Goal: Transaction & Acquisition: Purchase product/service

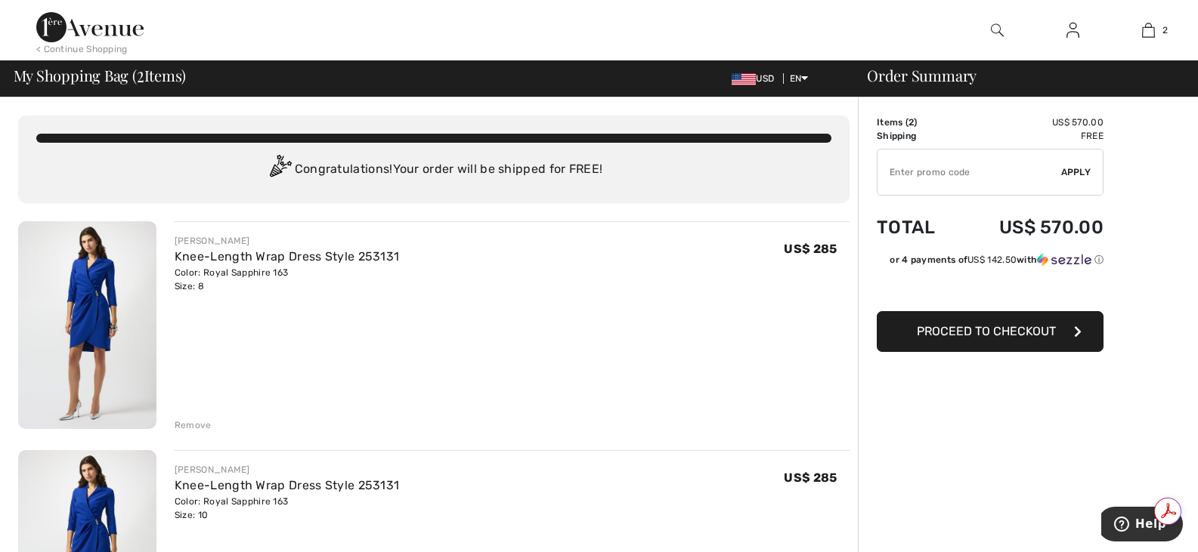
click at [255, 344] on div "JOSEPH RIBKOFF Knee-Length Wrap Dress Style 253131 Color: Royal Sapphire 163 Si…" at bounding box center [512, 326] width 675 height 211
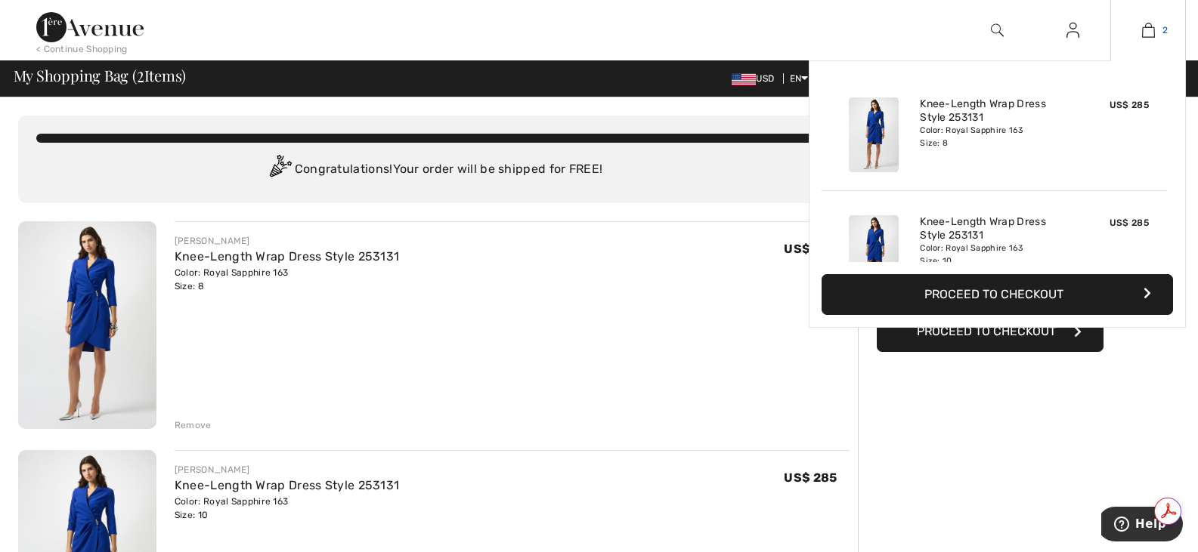
click at [1150, 30] on img at bounding box center [1148, 30] width 13 height 18
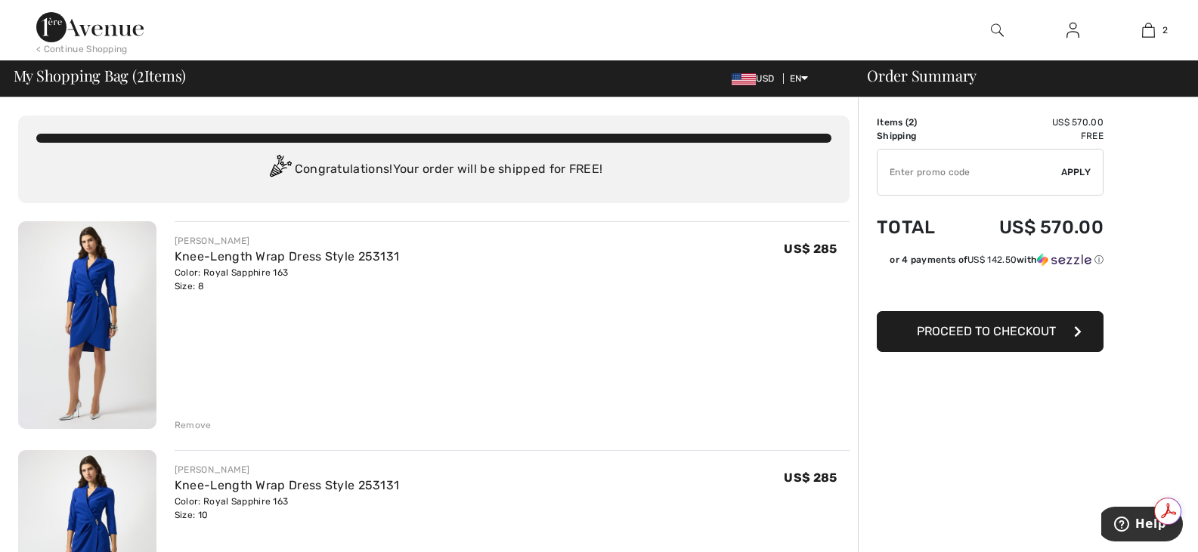
click at [723, 377] on div "JOSEPH RIBKOFF Knee-Length Wrap Dress Style 253131 Color: Royal Sapphire 163 Si…" at bounding box center [512, 326] width 675 height 211
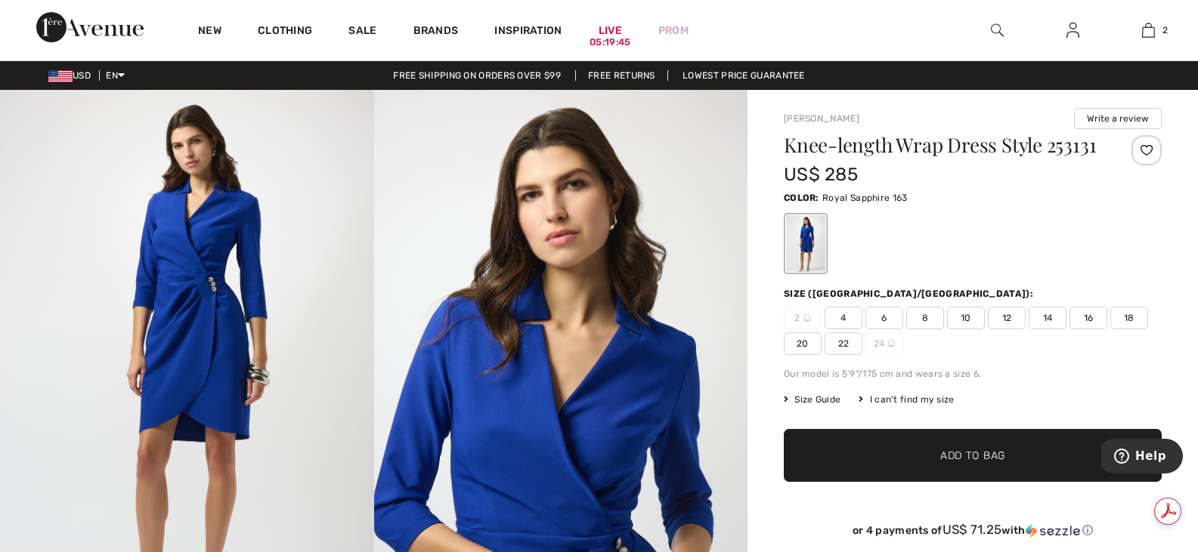
click at [926, 319] on span "8" at bounding box center [925, 318] width 38 height 23
click at [971, 458] on span "Add to Bag" at bounding box center [972, 456] width 65 height 16
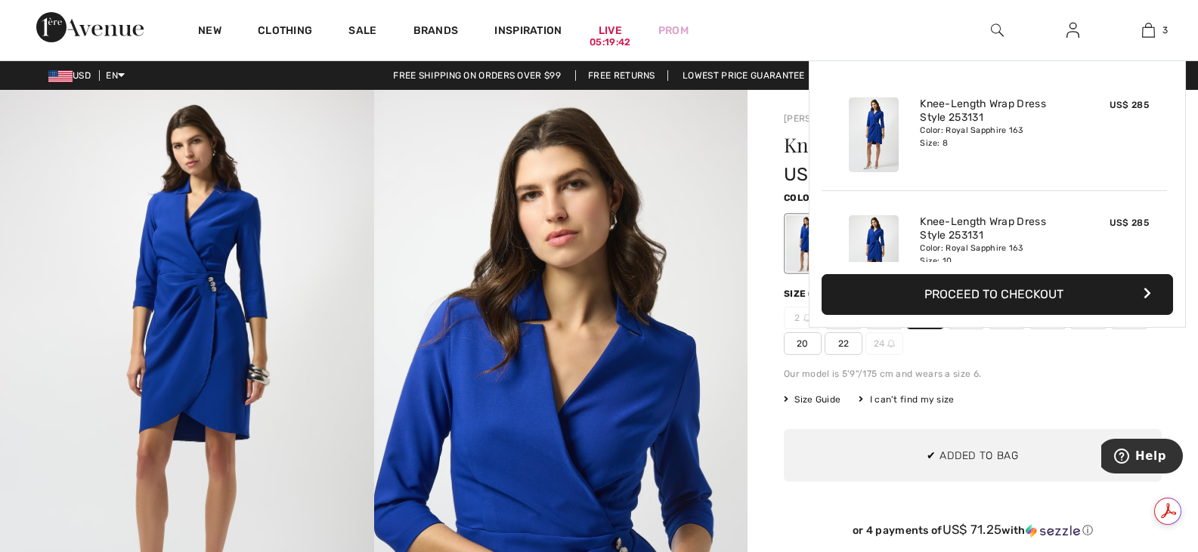
scroll to position [165, 0]
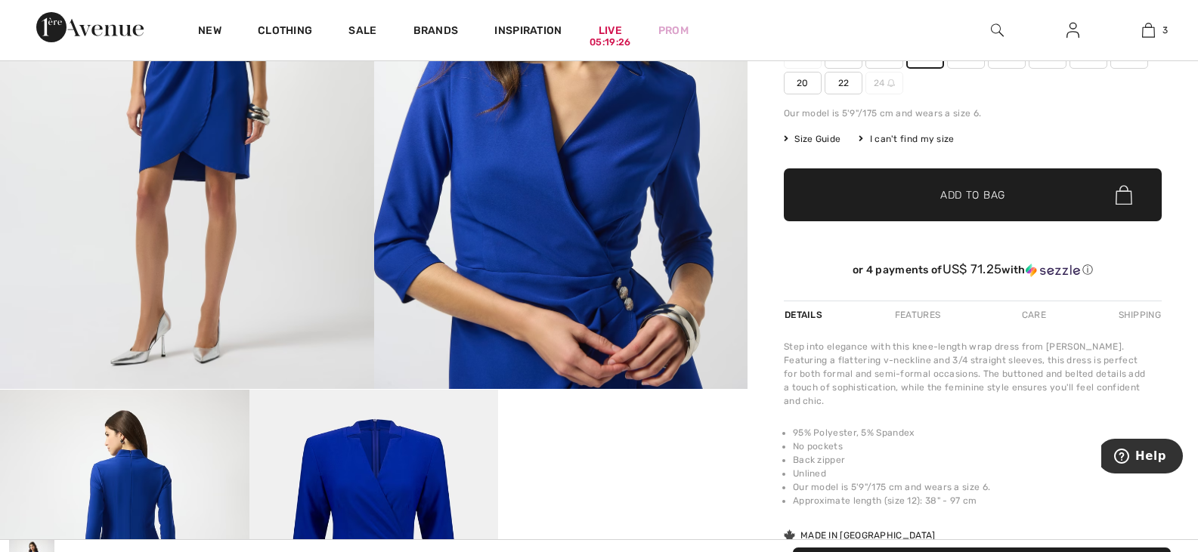
scroll to position [0, 0]
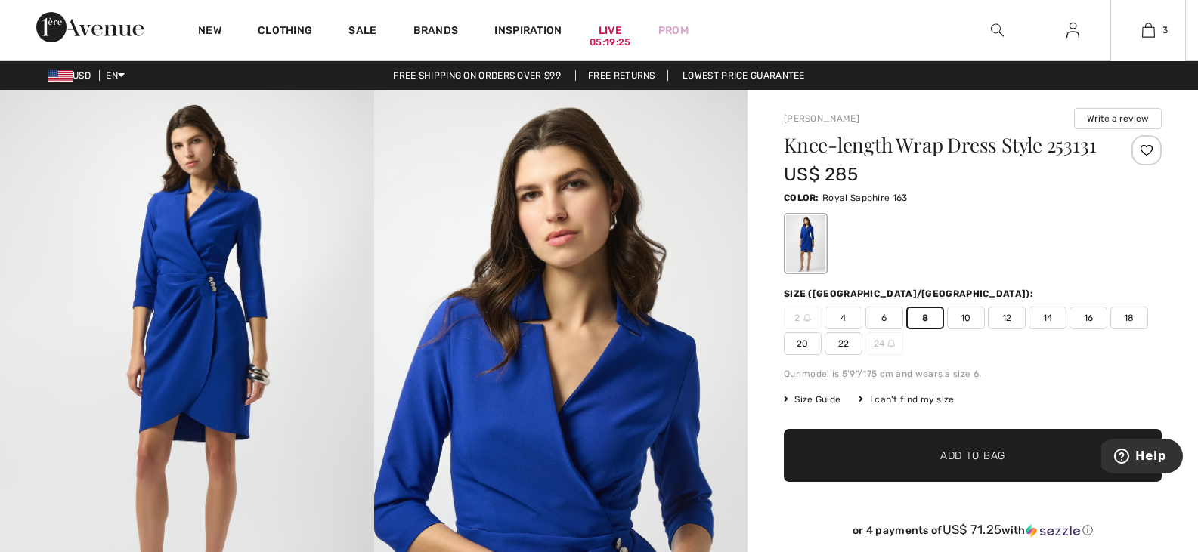
drag, startPoint x: 1201, startPoint y: 82, endPoint x: 1162, endPoint y: 44, distance: 54.5
click at [1184, 35] on link "3" at bounding box center [1148, 30] width 74 height 18
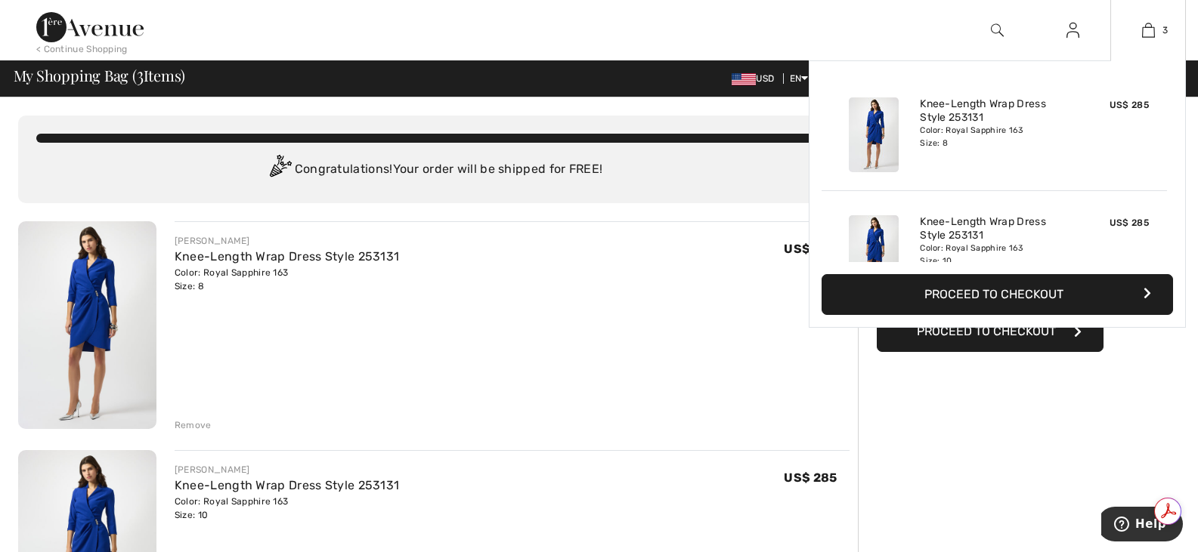
click at [959, 289] on button "Proceed to Checkout" at bounding box center [996, 294] width 351 height 41
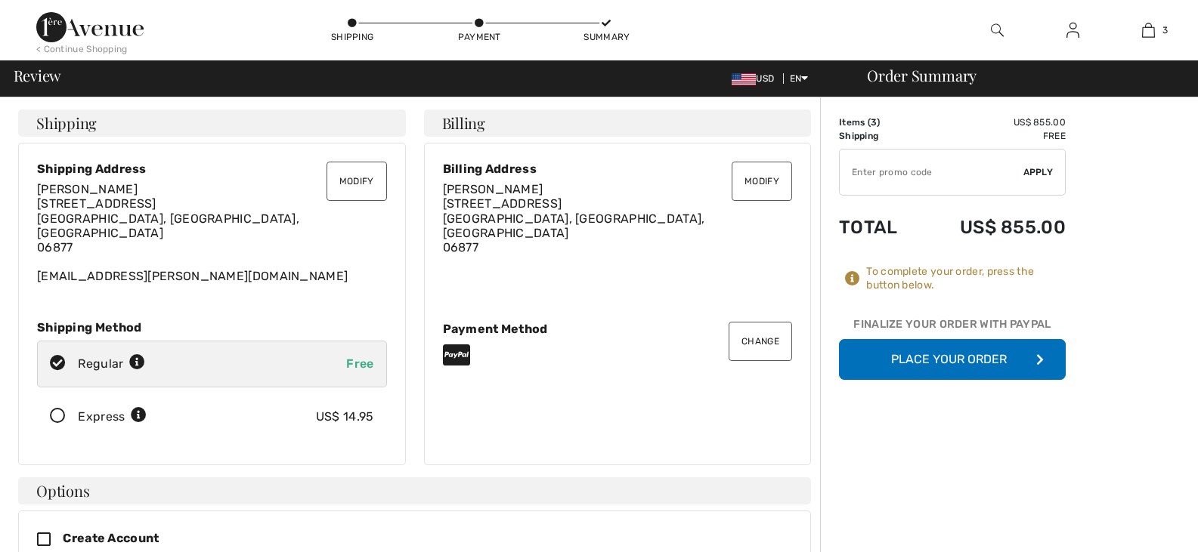
checkbox input "true"
click at [939, 354] on button "Place Your Order" at bounding box center [952, 359] width 227 height 41
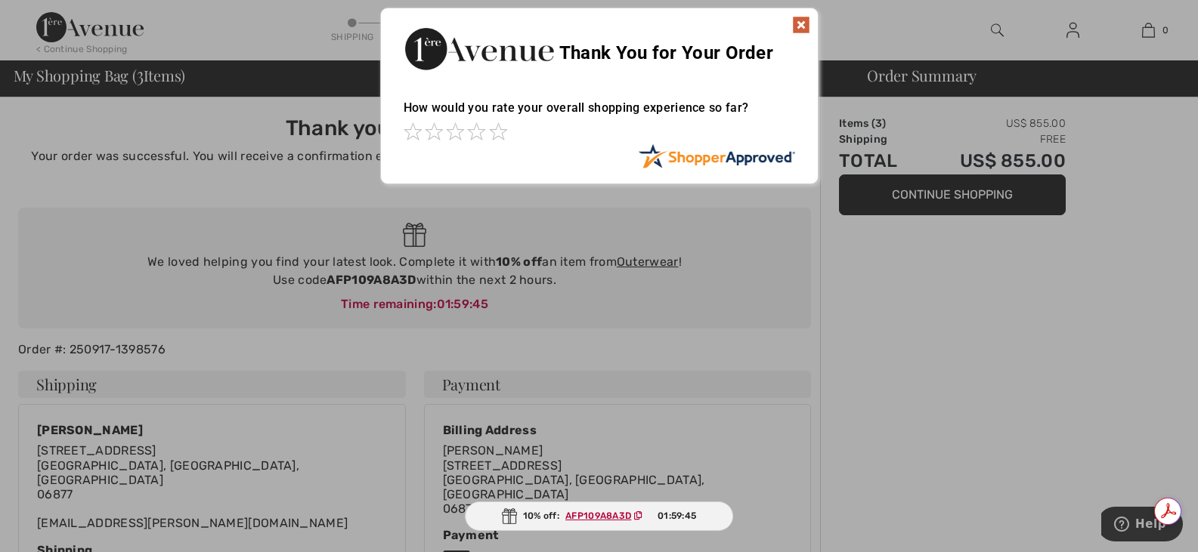
click at [799, 22] on img at bounding box center [801, 25] width 18 height 18
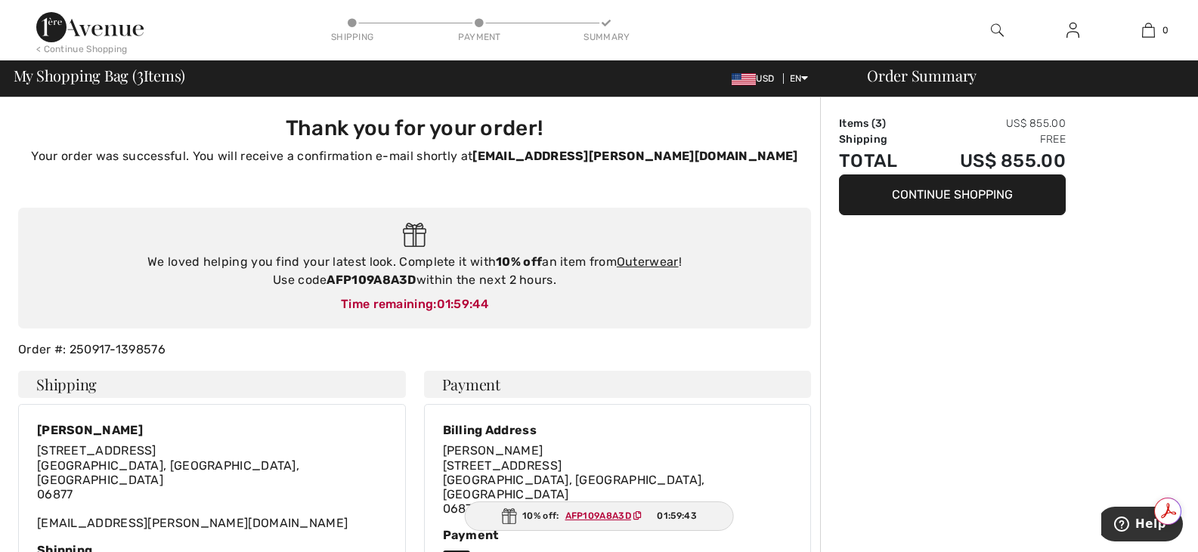
click at [935, 79] on div "Order Summary" at bounding box center [1019, 75] width 340 height 15
